Goal: Find specific page/section: Find specific page/section

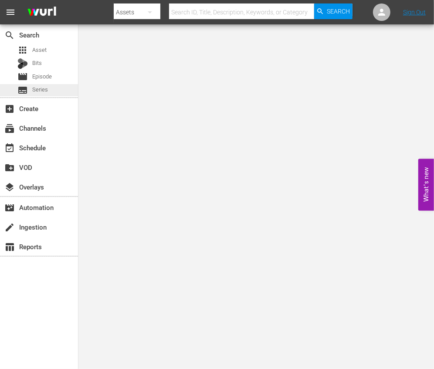
click at [41, 89] on span "Series" at bounding box center [40, 89] width 16 height 9
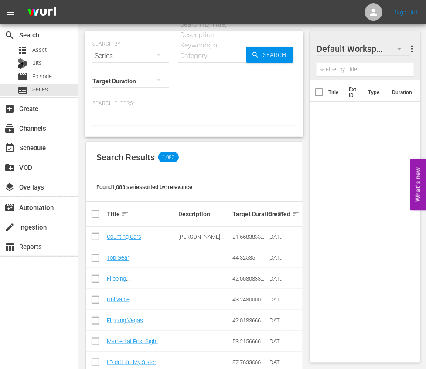
click at [225, 44] on div "Search ID, Title, Description, Keywords, or Category" at bounding box center [212, 40] width 68 height 42
click at [201, 54] on input "text" at bounding box center [212, 55] width 68 height 21
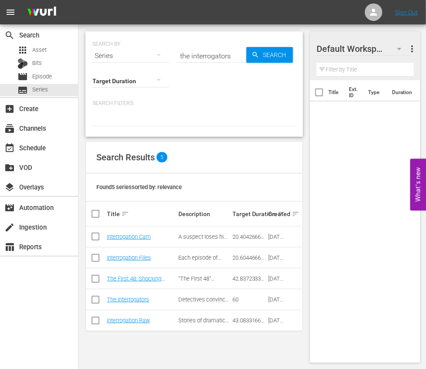
click at [207, 59] on input "the interrogators" at bounding box center [212, 55] width 68 height 21
paste input "Escaping Evil: My Life in a Cult"
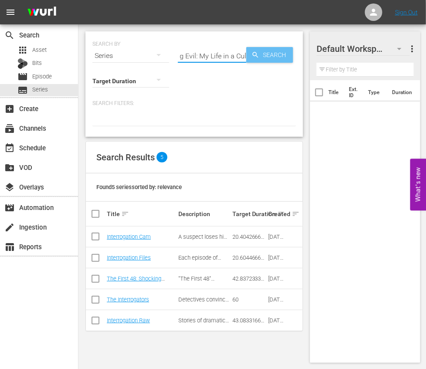
click at [278, 51] on span "Search" at bounding box center [276, 55] width 34 height 16
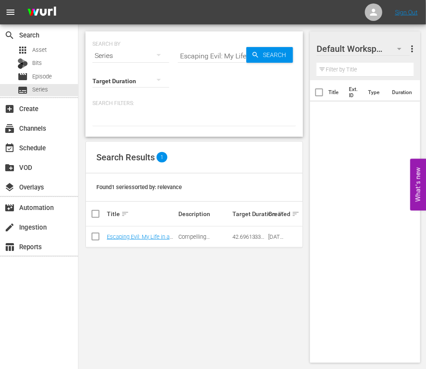
click at [208, 57] on input "Escaping Evil: My Life in a Cult" at bounding box center [212, 55] width 68 height 21
paste input "Storage Wars: Miami"
click at [276, 48] on span "Search" at bounding box center [276, 55] width 34 height 16
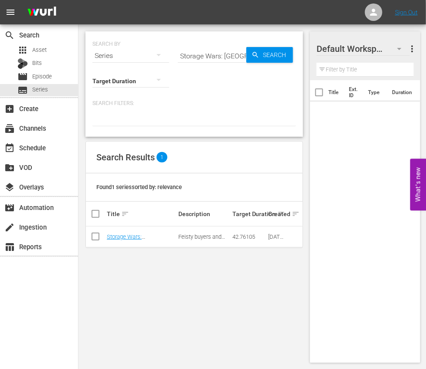
click at [217, 58] on input "Storage Wars: Miami" at bounding box center [212, 55] width 68 height 21
paste input "50/50 Flip"
click at [272, 58] on span "Search" at bounding box center [276, 55] width 34 height 16
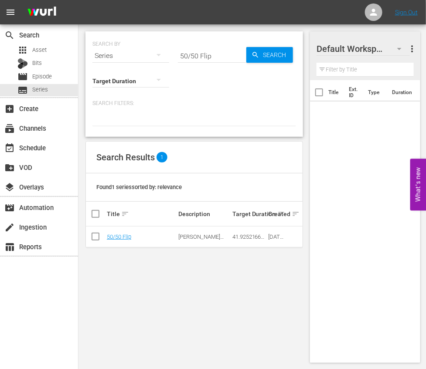
click at [201, 54] on input "50/50 Flip" at bounding box center [212, 55] width 68 height 21
paste input "Ancient Top 10"
click at [271, 54] on span "Search" at bounding box center [276, 55] width 34 height 16
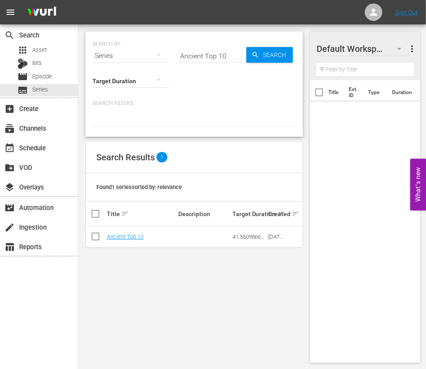
click at [208, 54] on input "Ancient Top 10" at bounding box center [212, 55] width 68 height 21
paste input "Storage Wars: Go Big or Bust"
click at [264, 54] on span "Search" at bounding box center [276, 55] width 34 height 16
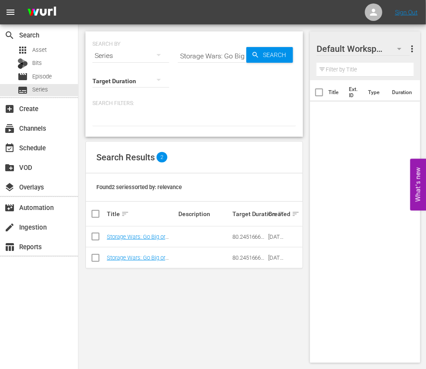
click at [239, 51] on input "Storage Wars: Go Big or Bust" at bounding box center [212, 55] width 68 height 21
paste input "Tiny House Nation: Back to the Build"
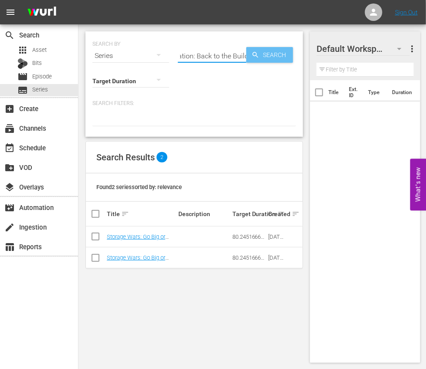
type input "Tiny House Nation: Back to the Build"
click at [276, 51] on span "Search" at bounding box center [276, 55] width 34 height 16
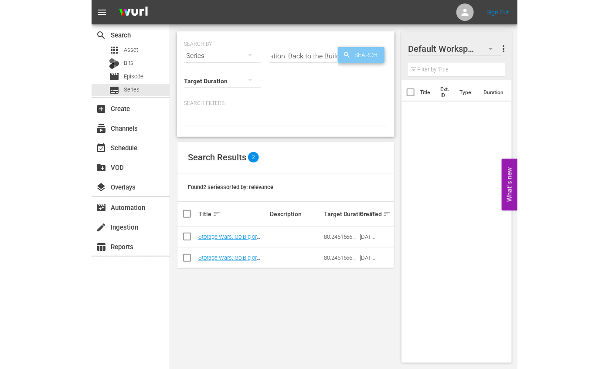
scroll to position [0, 0]
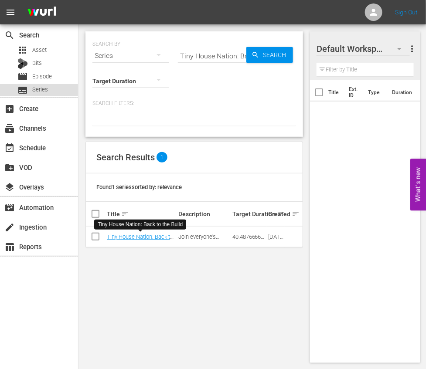
click at [41, 90] on span "Series" at bounding box center [40, 89] width 16 height 9
click at [213, 55] on input "Tiny House Nation: Back to the Build" at bounding box center [212, 55] width 68 height 21
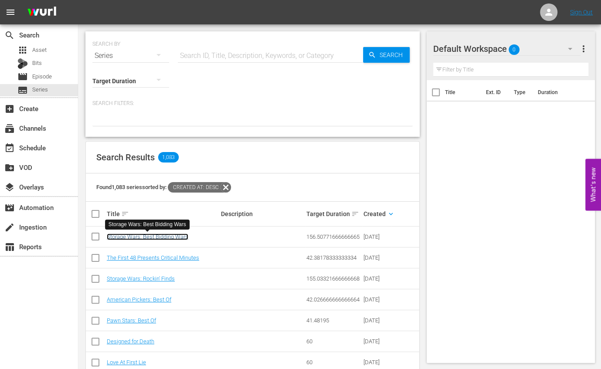
click at [157, 239] on link "Storage Wars: Best Bidding Wars" at bounding box center [148, 237] width 82 height 7
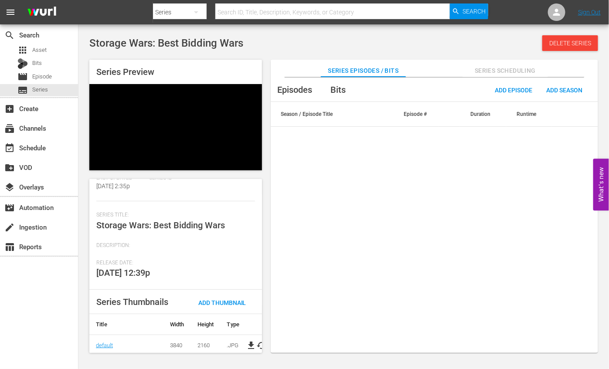
scroll to position [128, 0]
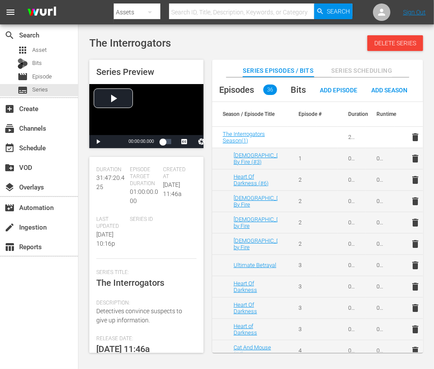
scroll to position [109, 0]
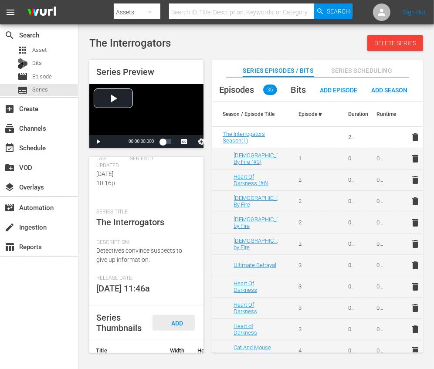
click at [174, 289] on div "Add Thumbnail" at bounding box center [174, 331] width 42 height 33
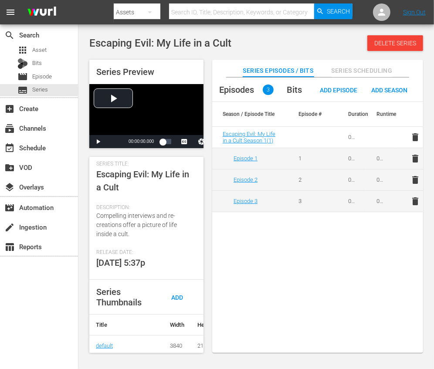
scroll to position [210, 0]
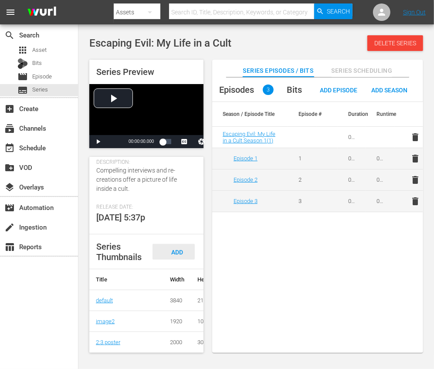
click at [178, 249] on span "Add Thumbnail" at bounding box center [174, 260] width 42 height 23
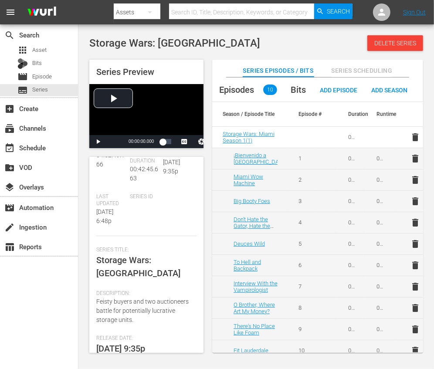
scroll to position [109, 0]
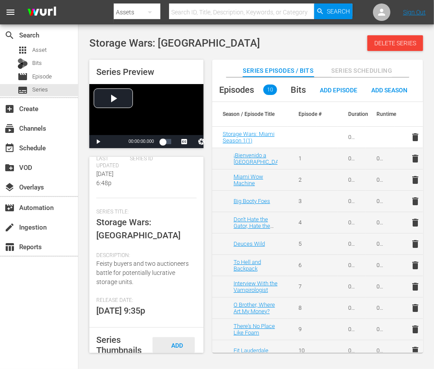
click at [177, 289] on div "Add Thumbnail" at bounding box center [174, 354] width 42 height 33
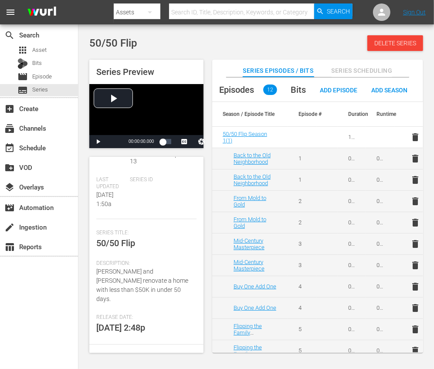
scroll to position [164, 0]
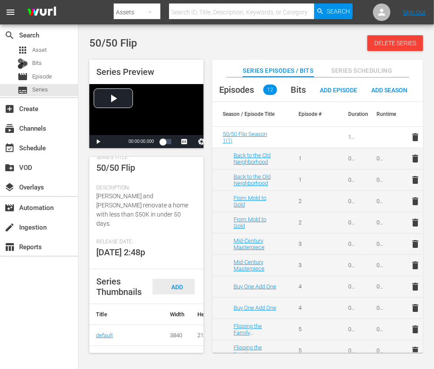
click at [182, 279] on div "Add Thumbnail" at bounding box center [174, 295] width 42 height 33
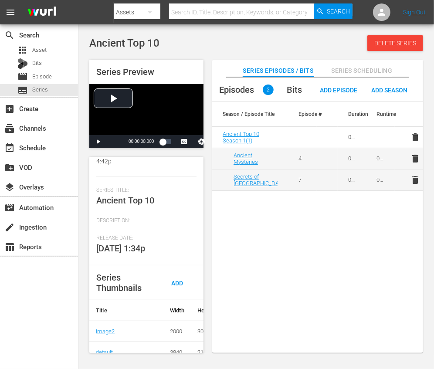
scroll to position [148, 0]
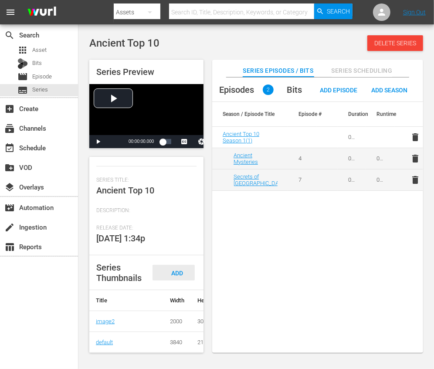
click at [179, 265] on div "Add Thumbnail" at bounding box center [174, 281] width 42 height 33
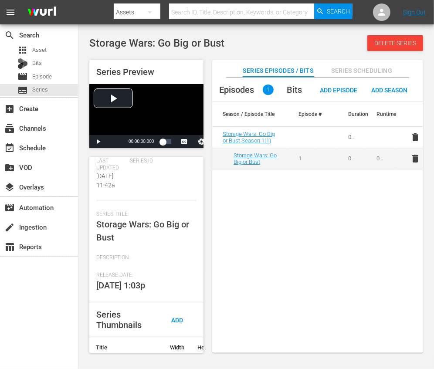
scroll to position [161, 0]
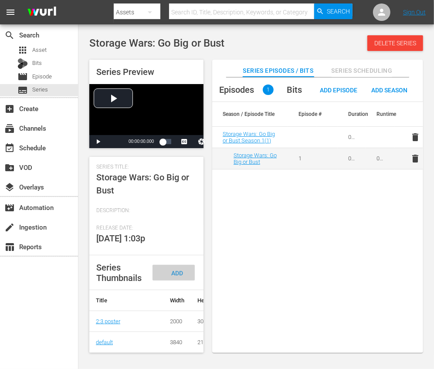
click at [174, 270] on span "Add Thumbnail" at bounding box center [174, 281] width 42 height 23
click at [175, 270] on span "Add Thumbnail" at bounding box center [174, 281] width 42 height 23
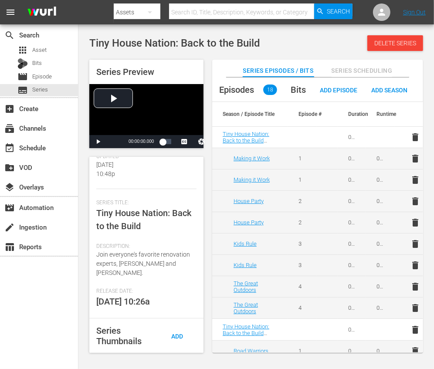
scroll to position [164, 0]
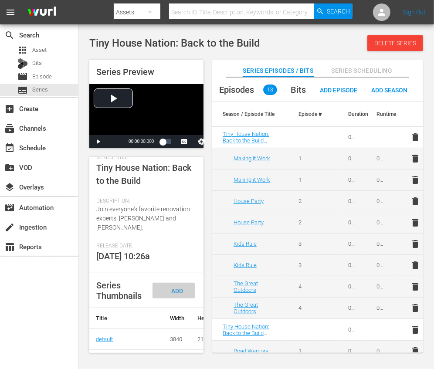
click at [179, 288] on span "Add Thumbnail" at bounding box center [174, 299] width 42 height 23
